Goal: Find specific page/section: Find specific page/section

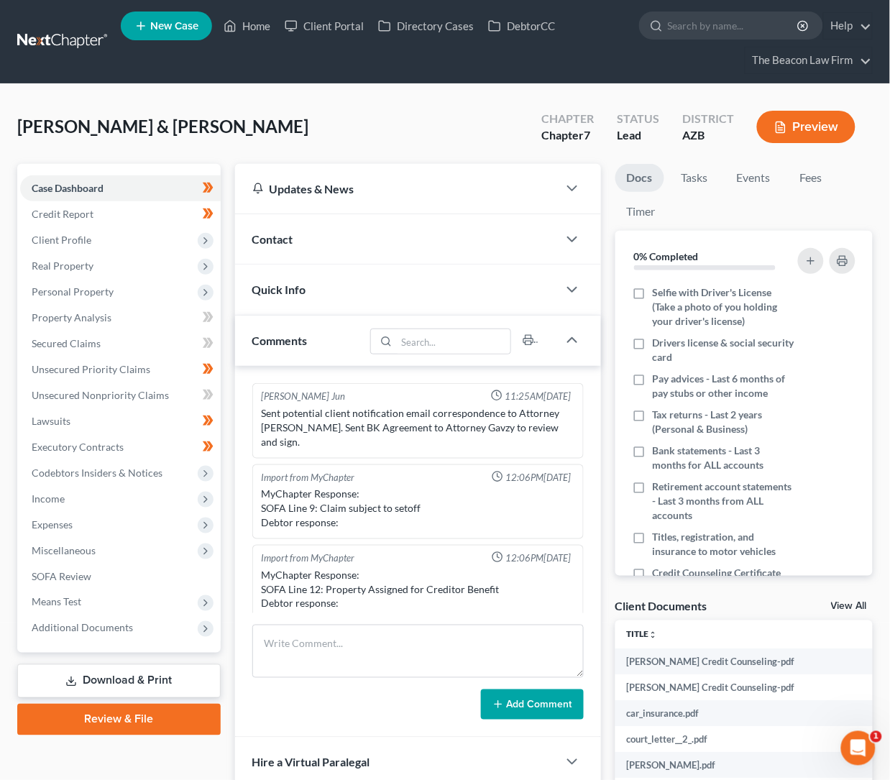
click at [39, 35] on link at bounding box center [63, 42] width 92 height 26
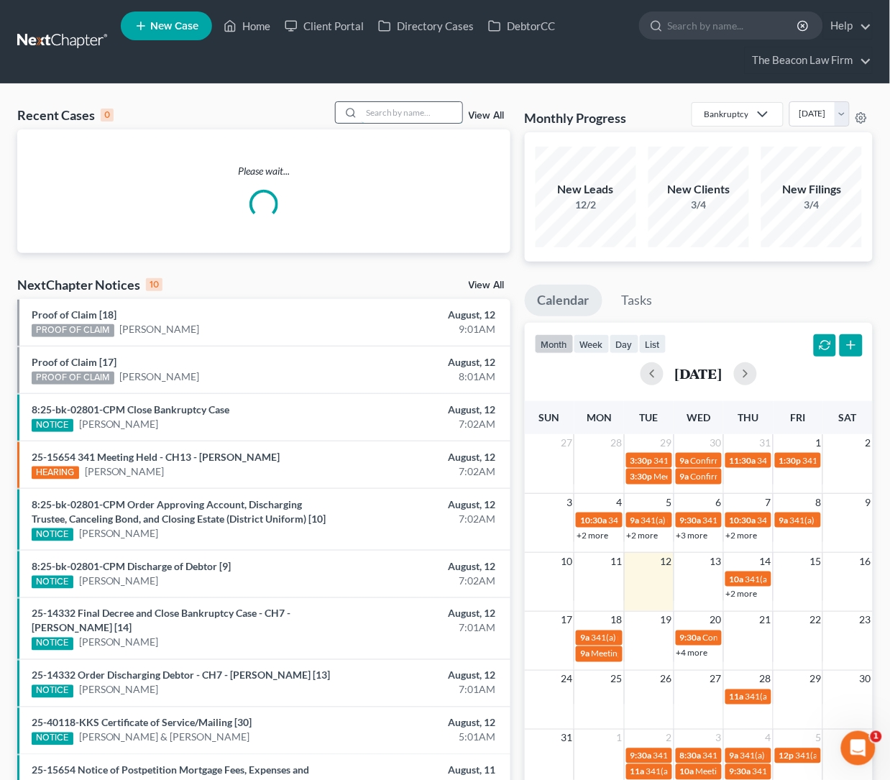
click at [369, 110] on input "search" at bounding box center [412, 112] width 101 height 21
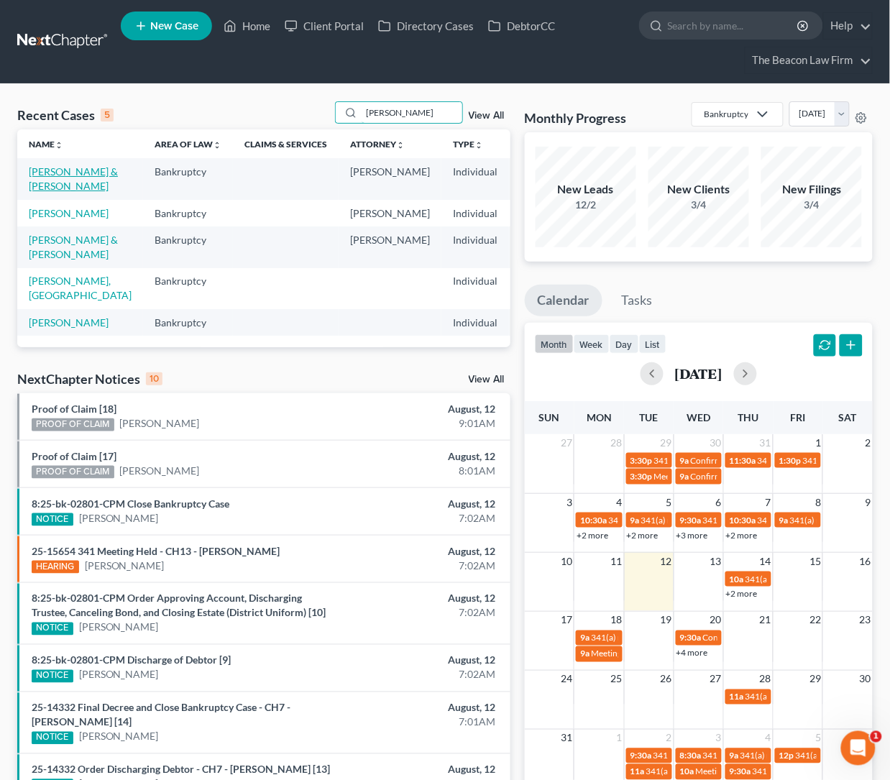
type input "tara"
click at [44, 182] on link "Diaz, Christian & Tara" at bounding box center [73, 178] width 89 height 27
